Goal: Task Accomplishment & Management: Complete application form

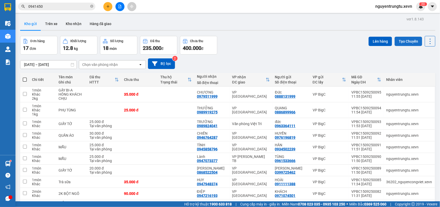
click at [400, 43] on button "Tạo Chuyến" at bounding box center [409, 41] width 28 height 9
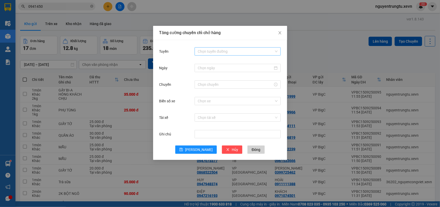
click at [229, 54] on input "Tuyến" at bounding box center [236, 51] width 76 height 8
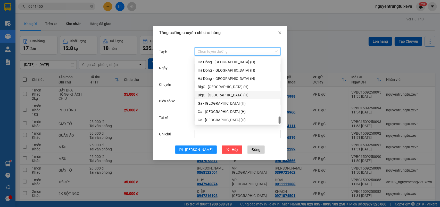
click at [226, 95] on div "BigC - [GEOGRAPHIC_DATA] (H)" at bounding box center [238, 95] width 80 height 6
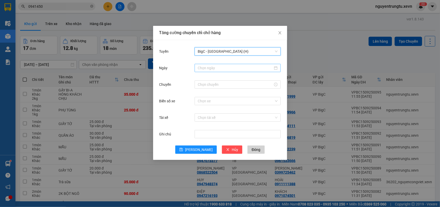
click at [230, 68] on input "Ngày" at bounding box center [235, 68] width 75 height 6
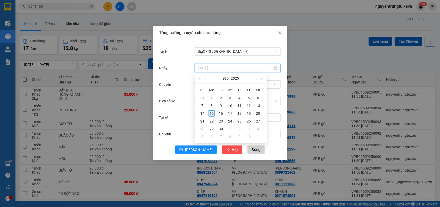
type input "[DATE]"
click at [212, 112] on div "15" at bounding box center [212, 113] width 6 height 6
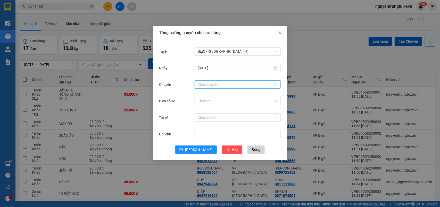
click at [207, 81] on div at bounding box center [238, 84] width 86 height 8
click at [200, 192] on div "14" at bounding box center [202, 195] width 14 height 7
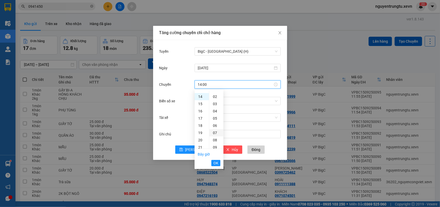
scroll to position [0, 0]
click at [214, 129] on div "05" at bounding box center [216, 130] width 14 height 7
type input "14:05"
click at [216, 160] on span "OK" at bounding box center [216, 163] width 5 height 6
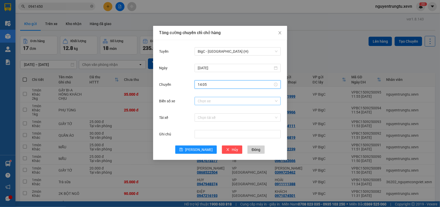
click at [240, 102] on input "Biển số xe" at bounding box center [236, 101] width 76 height 8
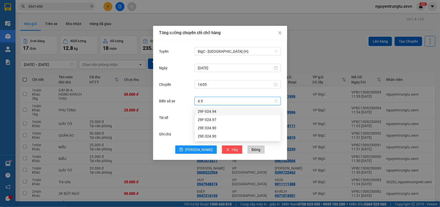
type input "4.90"
click at [214, 117] on div "29E-324.90" at bounding box center [238, 120] width 80 height 6
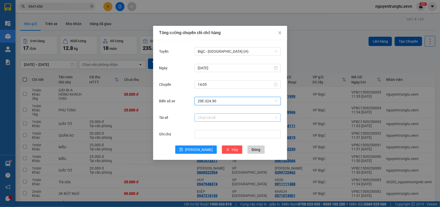
click at [220, 117] on input "Tài xế" at bounding box center [236, 117] width 76 height 8
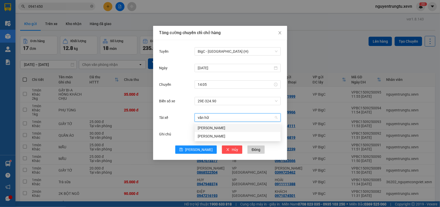
type input "[PERSON_NAME]"
click at [220, 126] on div "[PERSON_NAME]" at bounding box center [238, 128] width 80 height 6
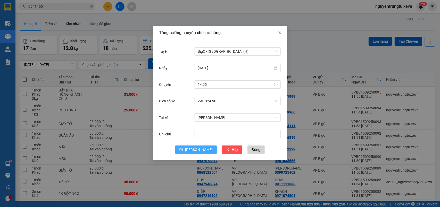
click at [196, 150] on span "[PERSON_NAME]" at bounding box center [199, 149] width 28 height 6
click at [240, 44] on div "Tuyến Chọn tuyến đường Ngày Chuyến Biển số xe Chọn xe Tài xế Chọn tài xế Ghi ch…" at bounding box center [220, 100] width 134 height 120
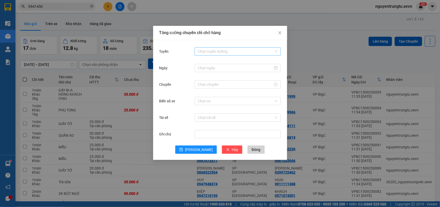
click at [235, 51] on input "Tuyến" at bounding box center [236, 51] width 76 height 8
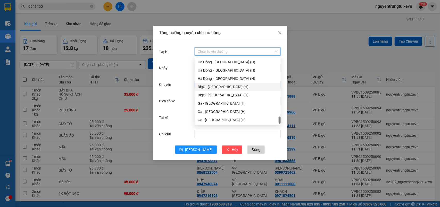
click at [230, 84] on div "BigC - [GEOGRAPHIC_DATA] (H)" at bounding box center [238, 87] width 80 height 6
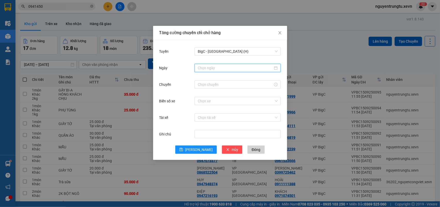
click at [230, 68] on input "Ngày" at bounding box center [235, 68] width 75 height 6
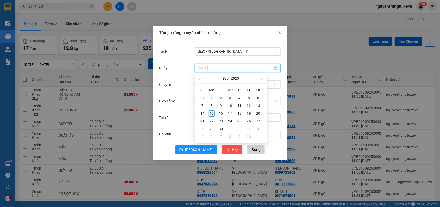
type input "[DATE]"
drag, startPoint x: 212, startPoint y: 114, endPoint x: 219, endPoint y: 79, distance: 36.4
click at [212, 113] on div "15" at bounding box center [212, 113] width 6 height 6
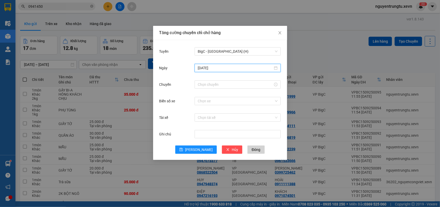
click at [219, 79] on div "[DATE]" at bounding box center [220, 71] width 122 height 17
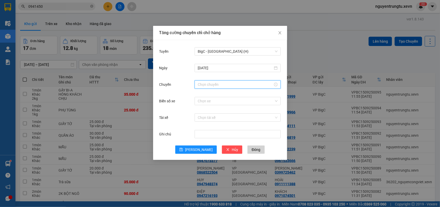
click at [217, 82] on input "Chuyến" at bounding box center [235, 84] width 75 height 6
click at [200, 95] on div "14" at bounding box center [202, 94] width 14 height 7
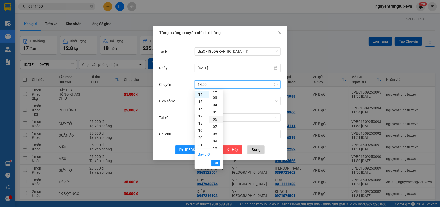
scroll to position [0, 0]
click at [216, 129] on div "05" at bounding box center [216, 130] width 14 height 7
type input "14:05"
click at [216, 162] on span "OK" at bounding box center [216, 163] width 5 height 6
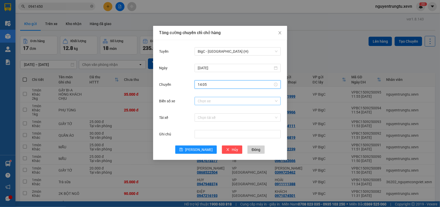
click at [255, 100] on input "Biển số xe" at bounding box center [236, 101] width 76 height 8
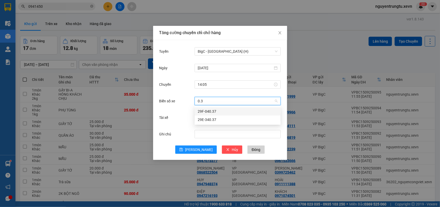
type input "0.37"
click at [213, 117] on div "29E-340.37" at bounding box center [238, 120] width 80 height 6
click at [220, 120] on input "Tài xế" at bounding box center [236, 117] width 76 height 8
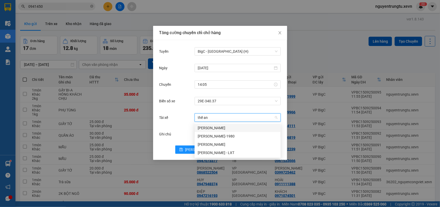
type input "thế anh"
click at [217, 133] on div "[PERSON_NAME]-1980" at bounding box center [238, 136] width 80 height 6
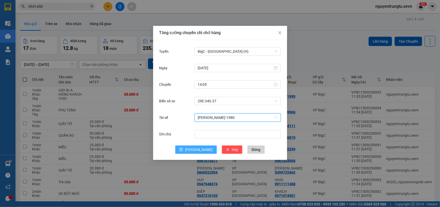
click at [195, 149] on button "[PERSON_NAME]" at bounding box center [196, 149] width 42 height 8
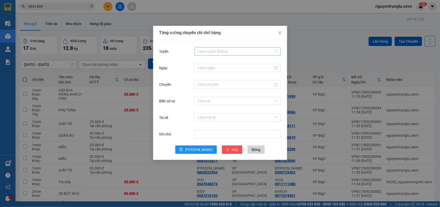
click at [259, 51] on input "Tuyến" at bounding box center [236, 51] width 76 height 8
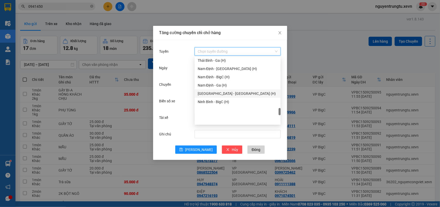
scroll to position [580, 0]
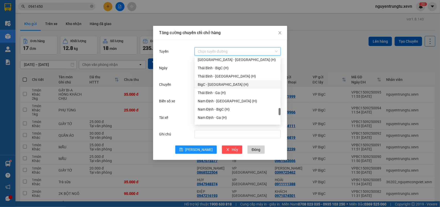
click at [225, 86] on div "BigC - [GEOGRAPHIC_DATA] (H)" at bounding box center [238, 84] width 80 height 6
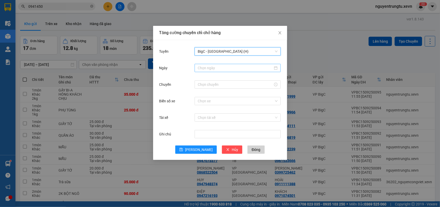
click at [234, 67] on input "Ngày" at bounding box center [235, 68] width 75 height 6
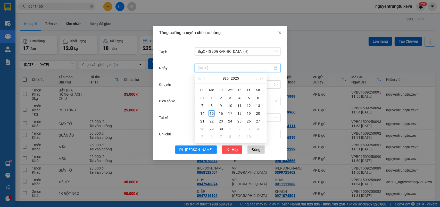
type input "[DATE]"
click at [211, 113] on div "15" at bounding box center [212, 113] width 6 height 6
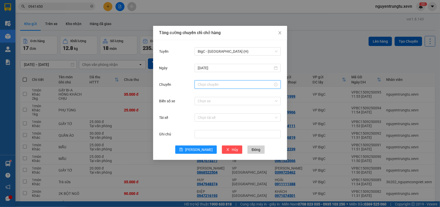
click at [224, 83] on input "Chuyến" at bounding box center [235, 84] width 75 height 6
click at [198, 95] on div "14" at bounding box center [202, 94] width 14 height 7
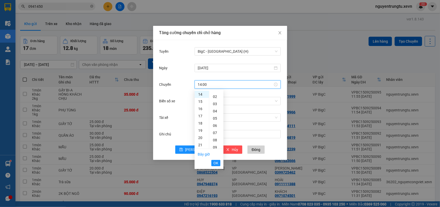
scroll to position [0, 0]
click at [215, 128] on div "05" at bounding box center [216, 130] width 14 height 7
type input "14:05"
click at [214, 161] on span "OK" at bounding box center [216, 163] width 5 height 6
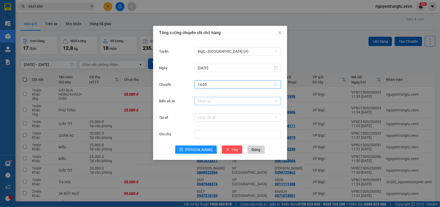
click at [254, 100] on input "Biển số xe" at bounding box center [236, 101] width 76 height 8
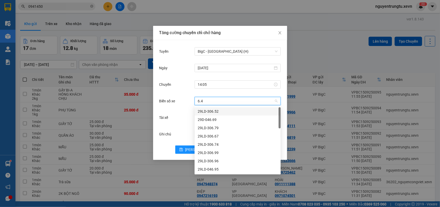
type input "6.40"
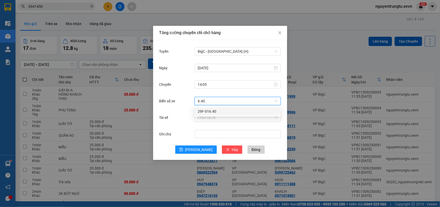
click at [204, 113] on div "29F-016.40" at bounding box center [238, 111] width 80 height 6
click at [204, 119] on input "Tài xế" at bounding box center [236, 117] width 76 height 8
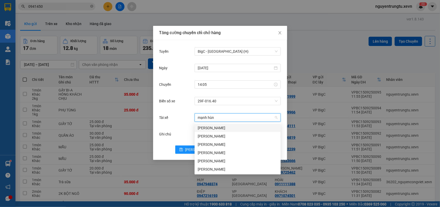
type input "[PERSON_NAME]"
click at [217, 168] on div "[PERSON_NAME]" at bounding box center [238, 169] width 80 height 6
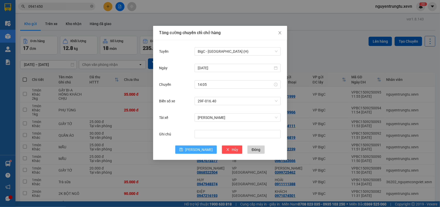
click at [195, 149] on button "[PERSON_NAME]" at bounding box center [196, 149] width 42 height 8
click at [5, 22] on div "Tăng cường chuyến chỉ chở hàng Tuyến Chọn tuyến đường Ngày Chuyến Biển số xe Ch…" at bounding box center [220, 103] width 440 height 207
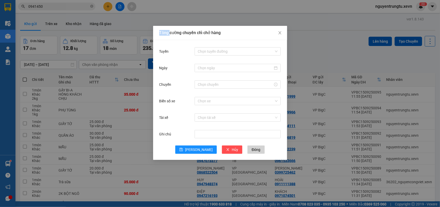
click at [5, 22] on div "Tăng cường chuyến chỉ chở hàng Tuyến Chọn tuyến đường Ngày Chuyến Biển số xe Ch…" at bounding box center [220, 103] width 440 height 207
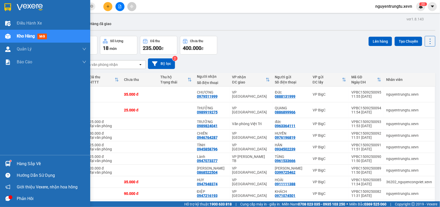
click at [5, 22] on img at bounding box center [7, 23] width 5 height 5
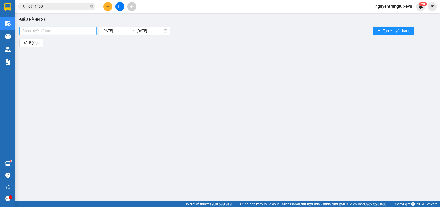
click at [50, 29] on div at bounding box center [58, 31] width 75 height 6
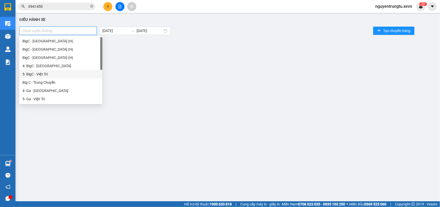
click at [45, 70] on div "5- BigC - Việt Trì" at bounding box center [60, 74] width 83 height 8
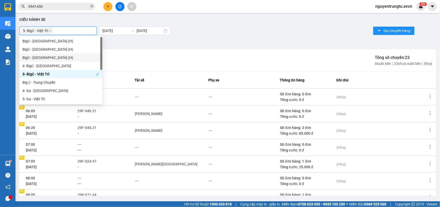
scroll to position [81, 0]
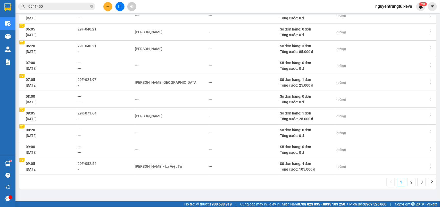
click at [402, 182] on ul "1 2 3" at bounding box center [412, 182] width 50 height 8
click at [408, 181] on link "2" at bounding box center [412, 182] width 8 height 8
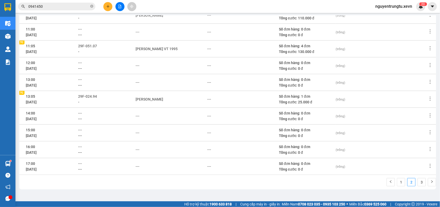
click at [99, 94] on div "29F-024.94" at bounding box center [106, 96] width 57 height 6
click at [96, 95] on span "29F-024.94" at bounding box center [87, 96] width 19 height 4
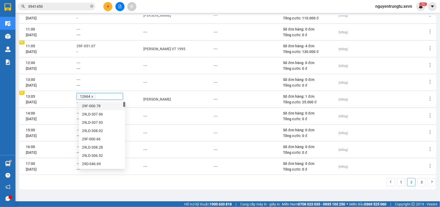
click at [94, 96] on icon "close" at bounding box center [92, 96] width 3 height 3
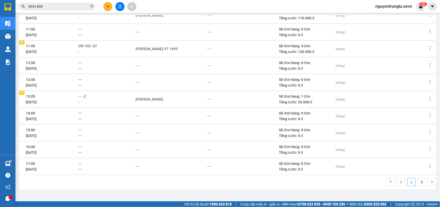
click at [81, 96] on span "---" at bounding box center [80, 96] width 4 height 4
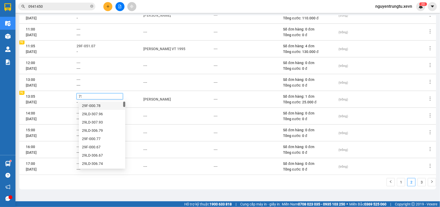
type input "751"
click at [104, 107] on div "29F-017.51" at bounding box center [102, 106] width 40 height 6
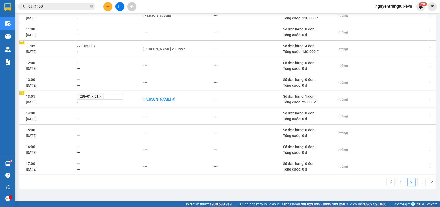
click at [171, 100] on div "[PERSON_NAME]" at bounding box center [157, 99] width 28 height 6
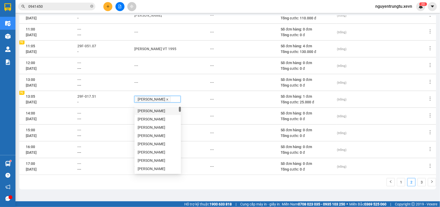
click at [169, 98] on icon "close" at bounding box center [167, 99] width 3 height 3
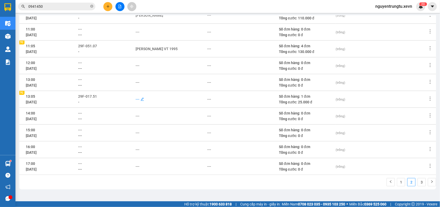
click at [139, 101] on div "---" at bounding box center [138, 99] width 4 height 6
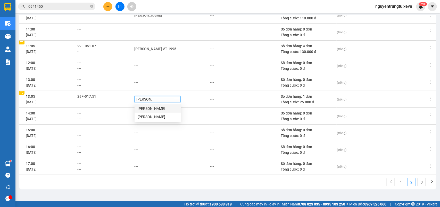
type input "[PERSON_NAME]"
click at [158, 107] on div "[PERSON_NAME]" at bounding box center [158, 108] width 40 height 6
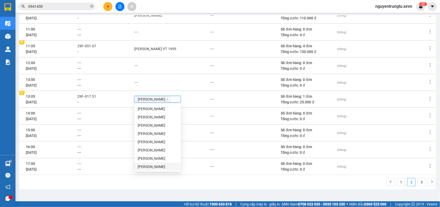
click at [205, 184] on div "1 2 3" at bounding box center [227, 183] width 417 height 11
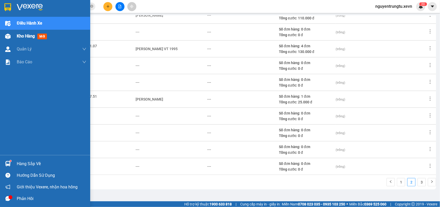
click at [7, 34] on img at bounding box center [7, 36] width 5 height 5
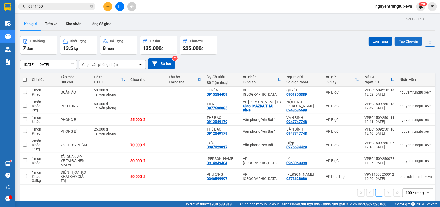
click at [407, 38] on button "Tạo Chuyến" at bounding box center [409, 41] width 28 height 9
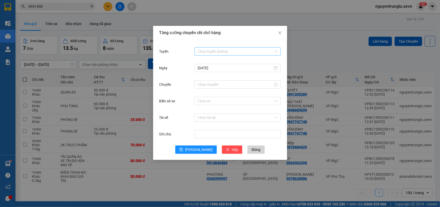
click at [205, 51] on input "Tuyến" at bounding box center [236, 51] width 76 height 8
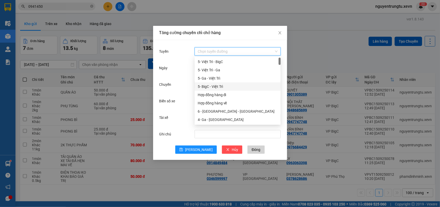
drag, startPoint x: 226, startPoint y: 86, endPoint x: 230, endPoint y: 77, distance: 10.4
click at [226, 86] on div "5- BigC - Việt Trì" at bounding box center [238, 87] width 80 height 6
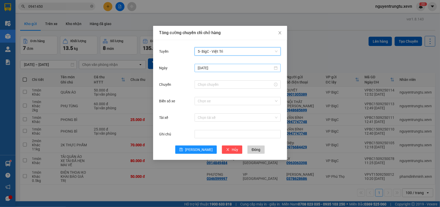
click at [231, 67] on input "[DATE]" at bounding box center [235, 68] width 75 height 6
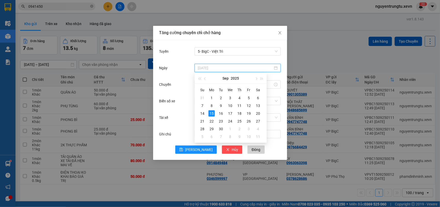
type input "[DATE]"
click at [211, 113] on div "15" at bounding box center [212, 113] width 6 height 6
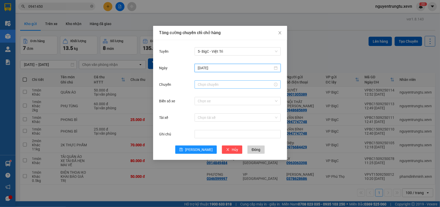
click at [221, 83] on input "Chuyến" at bounding box center [235, 84] width 75 height 6
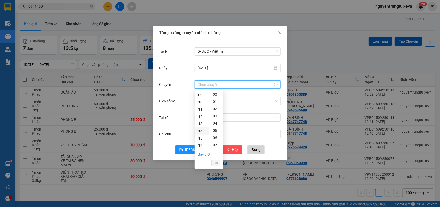
click at [200, 129] on div "14" at bounding box center [202, 130] width 14 height 7
click at [215, 129] on div "05" at bounding box center [216, 130] width 14 height 7
type input "14:05"
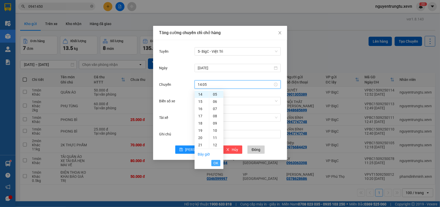
click at [217, 162] on span "OK" at bounding box center [216, 163] width 5 height 6
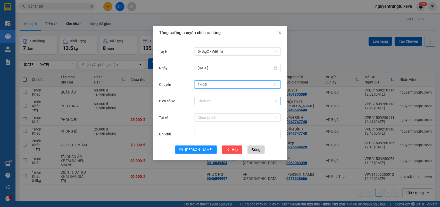
click at [248, 102] on input "Biển số xe" at bounding box center [236, 101] width 76 height 8
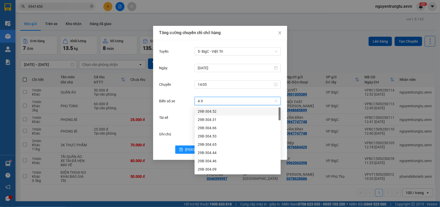
type input "4.94"
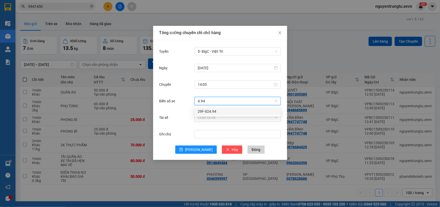
click at [216, 108] on div "29F-024.94" at bounding box center [238, 111] width 80 height 6
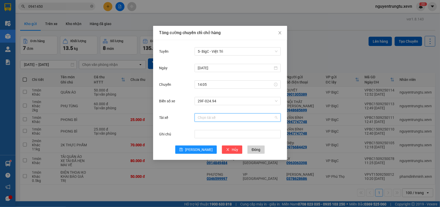
click at [213, 116] on input "Tài xế" at bounding box center [236, 117] width 76 height 8
type input "lưỡng"
click at [211, 128] on div "[PERSON_NAME]" at bounding box center [238, 128] width 80 height 6
click at [194, 151] on button "[PERSON_NAME]" at bounding box center [196, 149] width 42 height 8
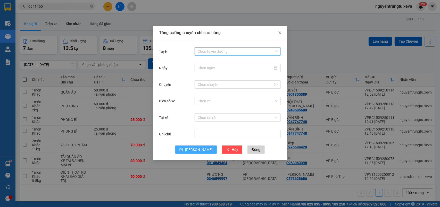
click at [248, 47] on div "Chọn tuyến đường" at bounding box center [238, 51] width 86 height 8
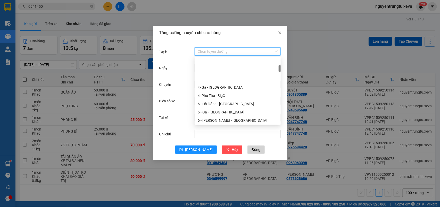
scroll to position [64, 0]
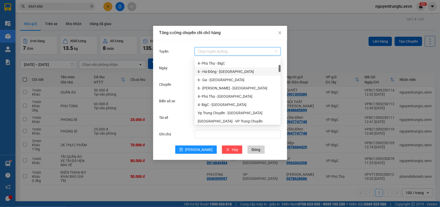
click at [228, 73] on div "6 - Hà Đông - [GEOGRAPHIC_DATA]" at bounding box center [238, 72] width 80 height 6
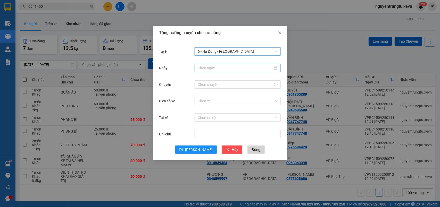
click at [232, 69] on input "Ngày" at bounding box center [235, 68] width 75 height 6
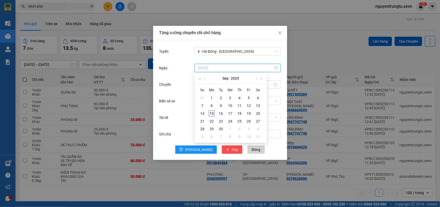
type input "[DATE]"
click at [211, 112] on div "15" at bounding box center [212, 113] width 6 height 6
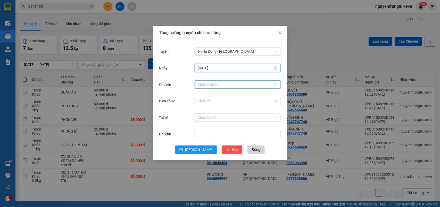
click at [217, 83] on input "Chuyến" at bounding box center [235, 84] width 75 height 6
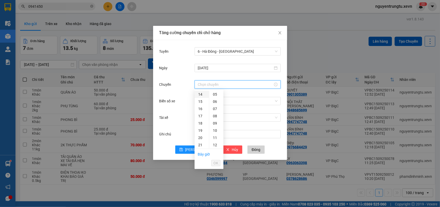
click at [200, 95] on div "14" at bounding box center [202, 94] width 14 height 7
click at [201, 118] on div "13" at bounding box center [202, 119] width 14 height 7
click at [217, 130] on div "05" at bounding box center [216, 130] width 14 height 7
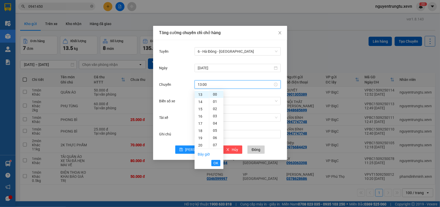
type input "13:05"
click at [216, 161] on span "OK" at bounding box center [216, 163] width 5 height 6
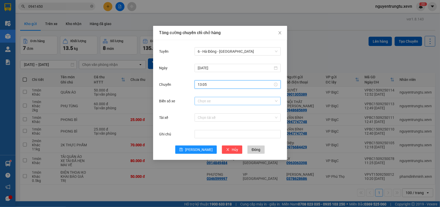
click at [244, 102] on input "Biển số xe" at bounding box center [236, 101] width 76 height 8
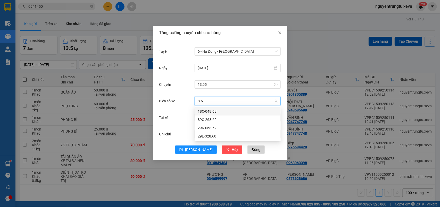
type input "8.62"
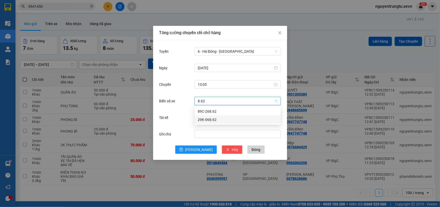
click at [202, 120] on div "29K-068.62" at bounding box center [238, 120] width 80 height 6
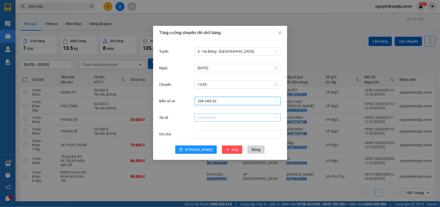
click at [205, 119] on input "Tài xế" at bounding box center [236, 117] width 76 height 8
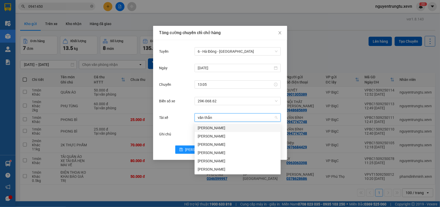
type input "văn thắng"
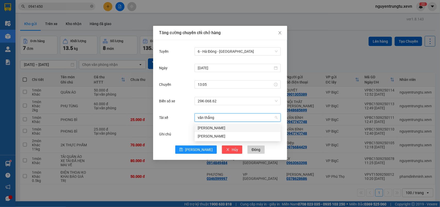
click at [198, 129] on div "[PERSON_NAME]" at bounding box center [238, 128] width 80 height 6
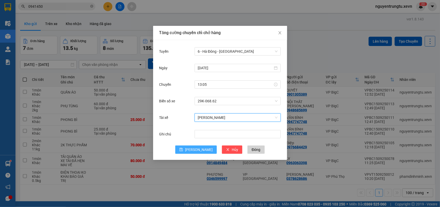
click at [197, 150] on span "[PERSON_NAME]" at bounding box center [199, 149] width 28 height 6
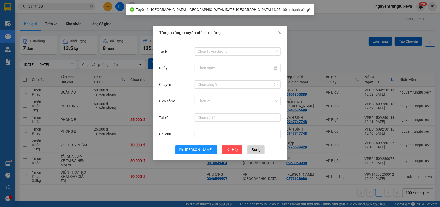
click at [314, 30] on div "Tăng cường chuyến chỉ chở hàng Tuyến Chọn tuyến đường Ngày Chuyến Biển số xe Ch…" at bounding box center [220, 103] width 440 height 207
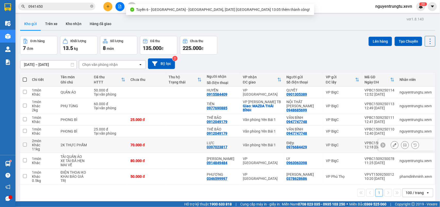
click at [279, 146] on div "Văn phòng Yên Bái 1" at bounding box center [262, 145] width 39 height 4
checkbox input "true"
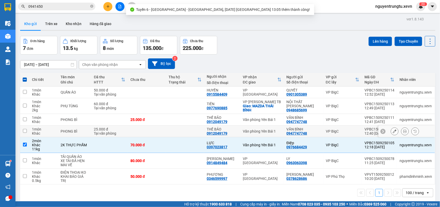
click at [277, 133] on td "Văn phòng Yên Bái 1" at bounding box center [262, 131] width 44 height 12
checkbox input "true"
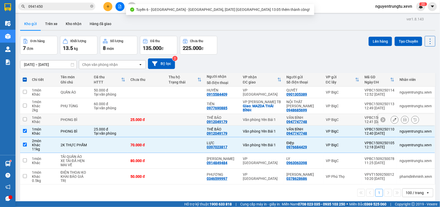
click at [282, 119] on td "Văn phòng Yên Bái 1" at bounding box center [262, 120] width 44 height 12
checkbox input "true"
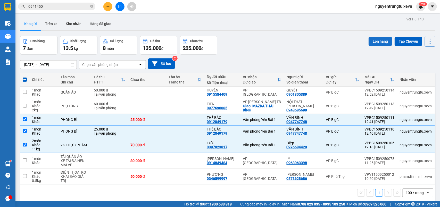
click at [371, 37] on button "Lên hàng" at bounding box center [380, 41] width 23 height 9
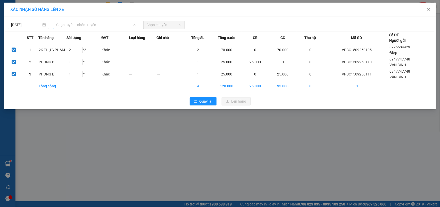
click at [108, 22] on span "Chọn tuyến - nhóm tuyến" at bounding box center [96, 25] width 80 height 8
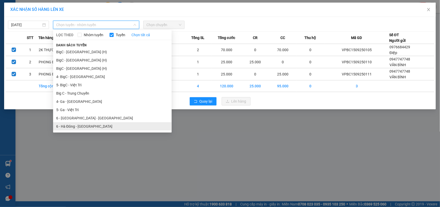
click at [81, 125] on li "6 - Hà Đông - [GEOGRAPHIC_DATA]" at bounding box center [112, 126] width 119 height 8
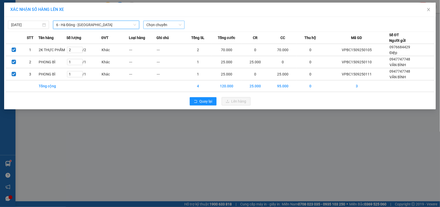
click at [152, 25] on span "Chọn chuyến" at bounding box center [163, 25] width 35 height 8
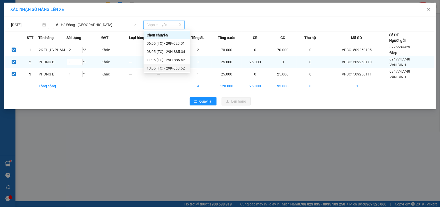
click at [162, 67] on div "13:05 (TC) - 29K-068.62" at bounding box center [167, 68] width 40 height 6
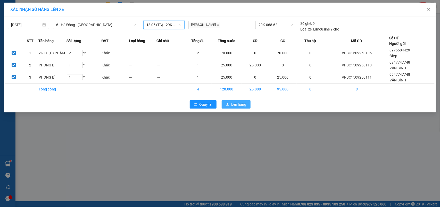
click at [238, 103] on span "Lên hàng" at bounding box center [239, 104] width 15 height 6
